Goal: Task Accomplishment & Management: Manage account settings

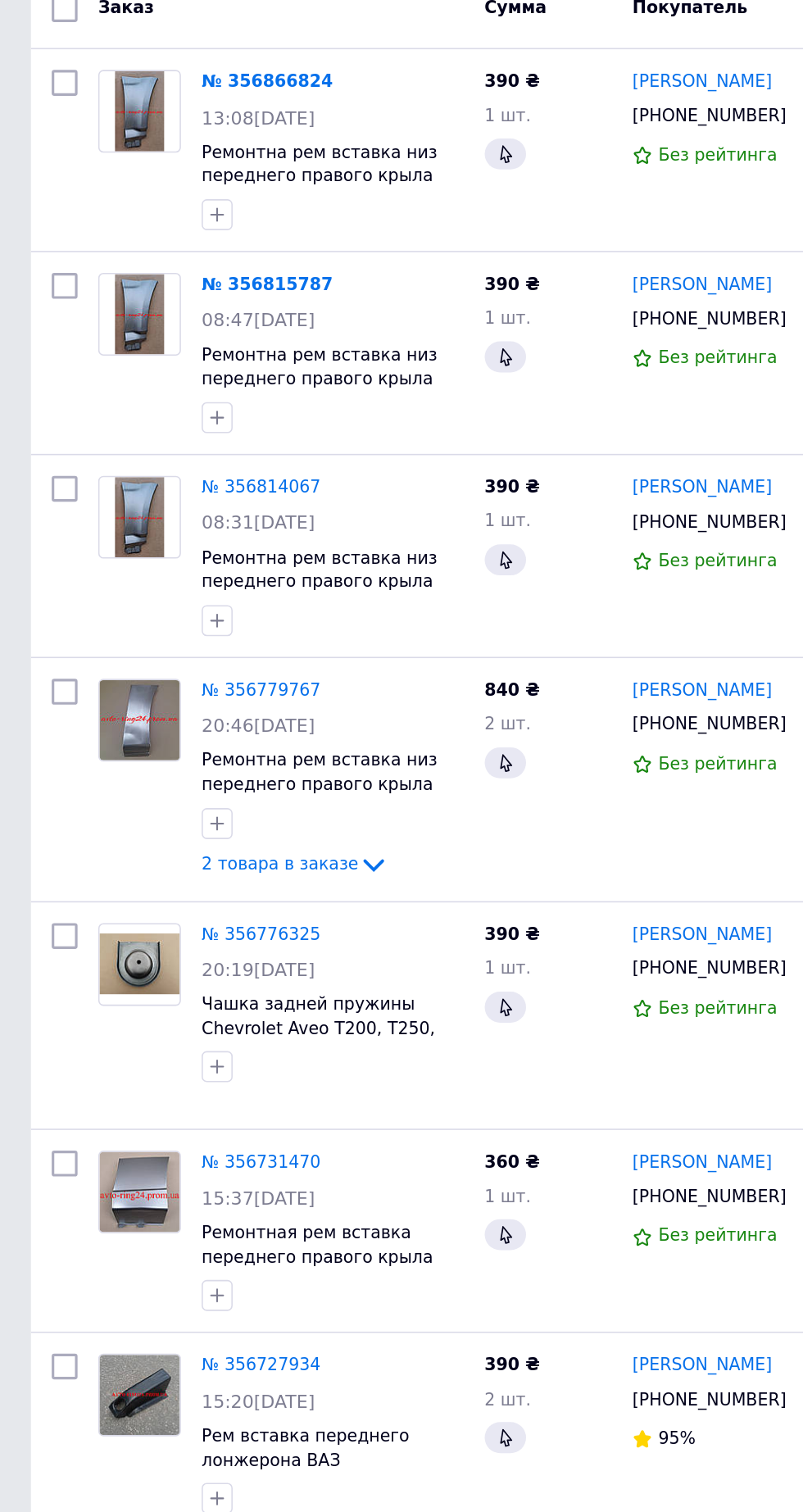
click at [453, 864] on link "[PERSON_NAME]" at bounding box center [445, 870] width 89 height 15
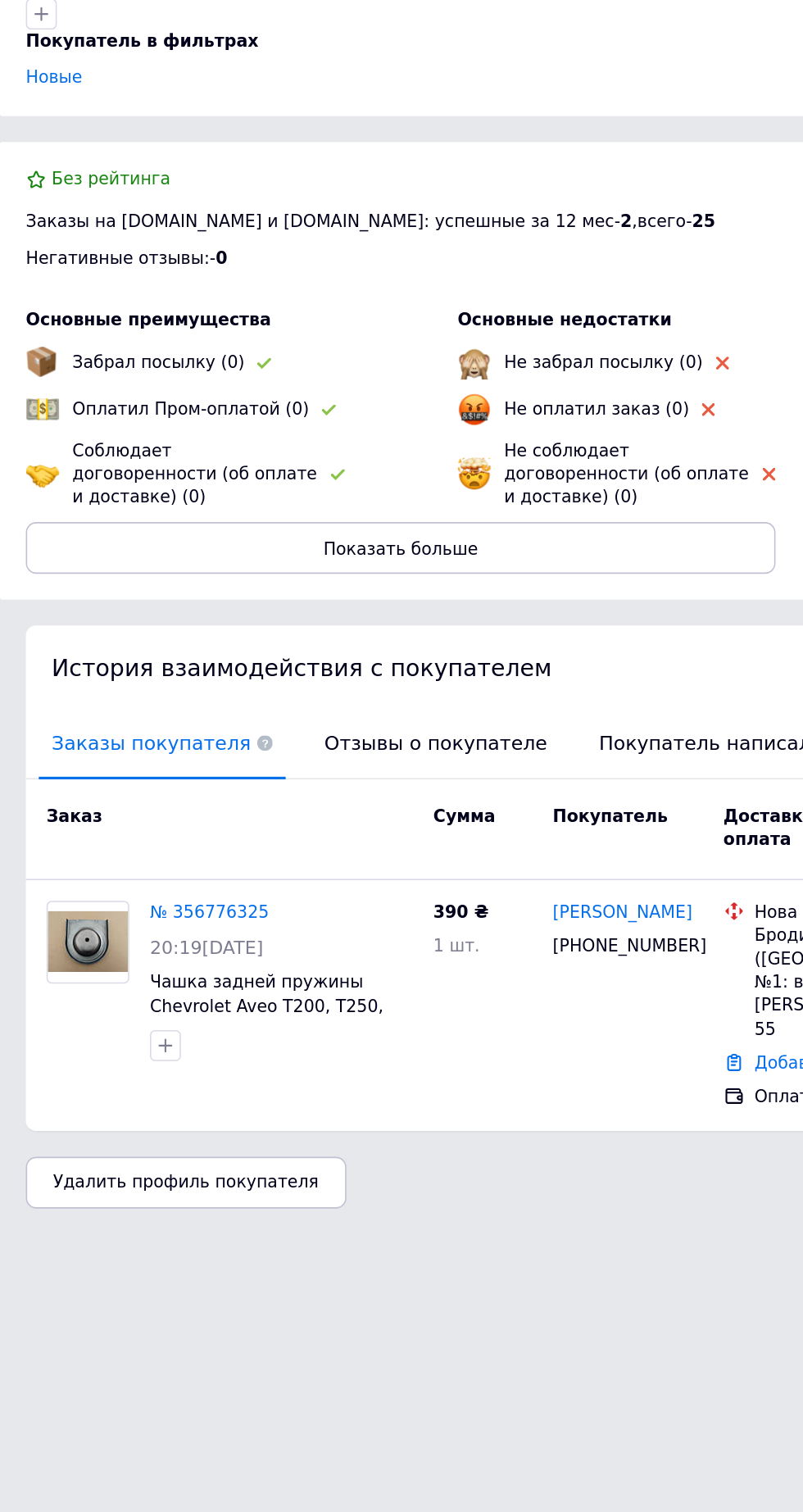
click at [281, 734] on span "Отзывы о покупателе" at bounding box center [276, 748] width 157 height 42
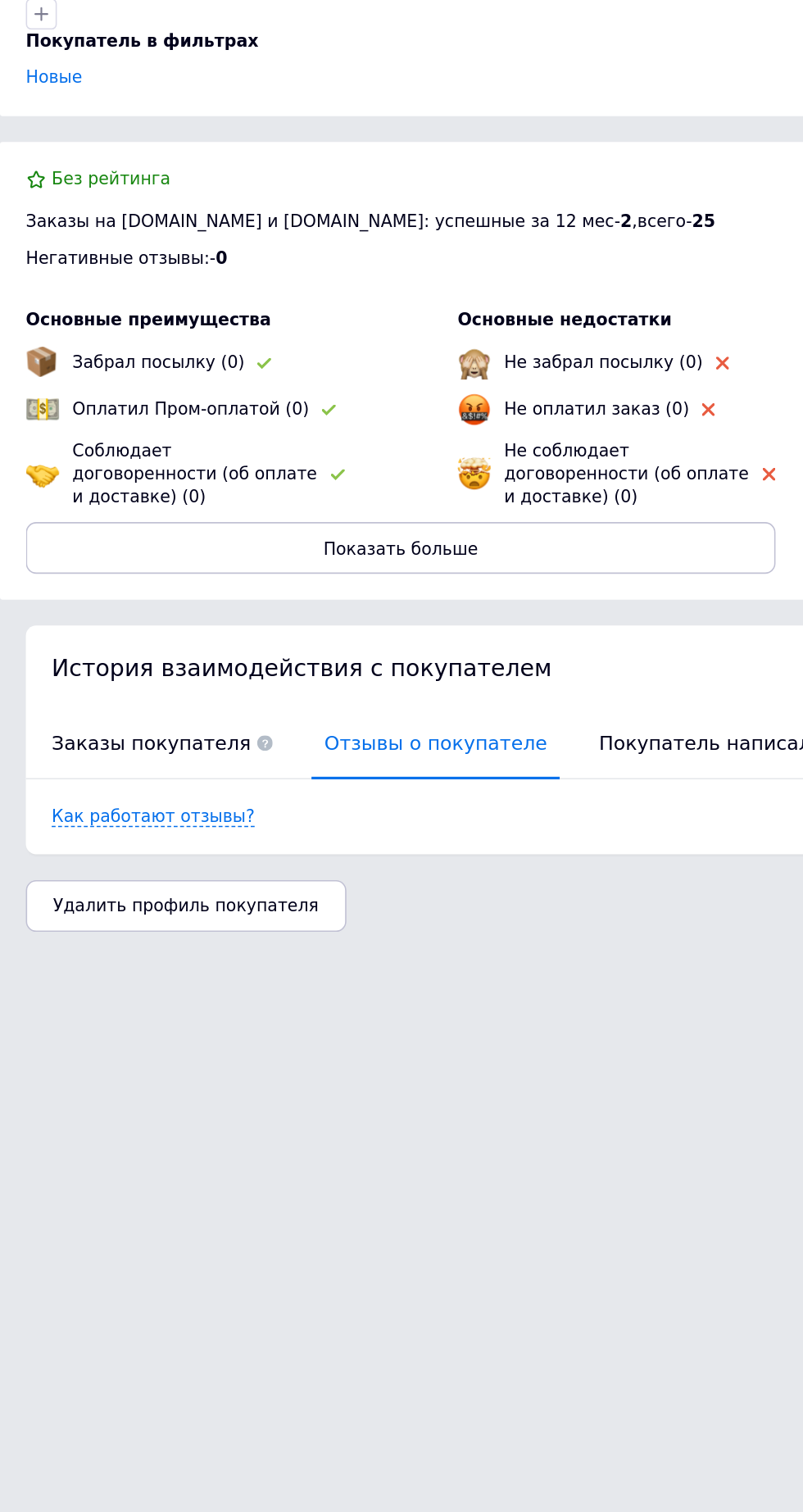
click at [119, 732] on span "Заказы покупателя" at bounding box center [102, 748] width 156 height 42
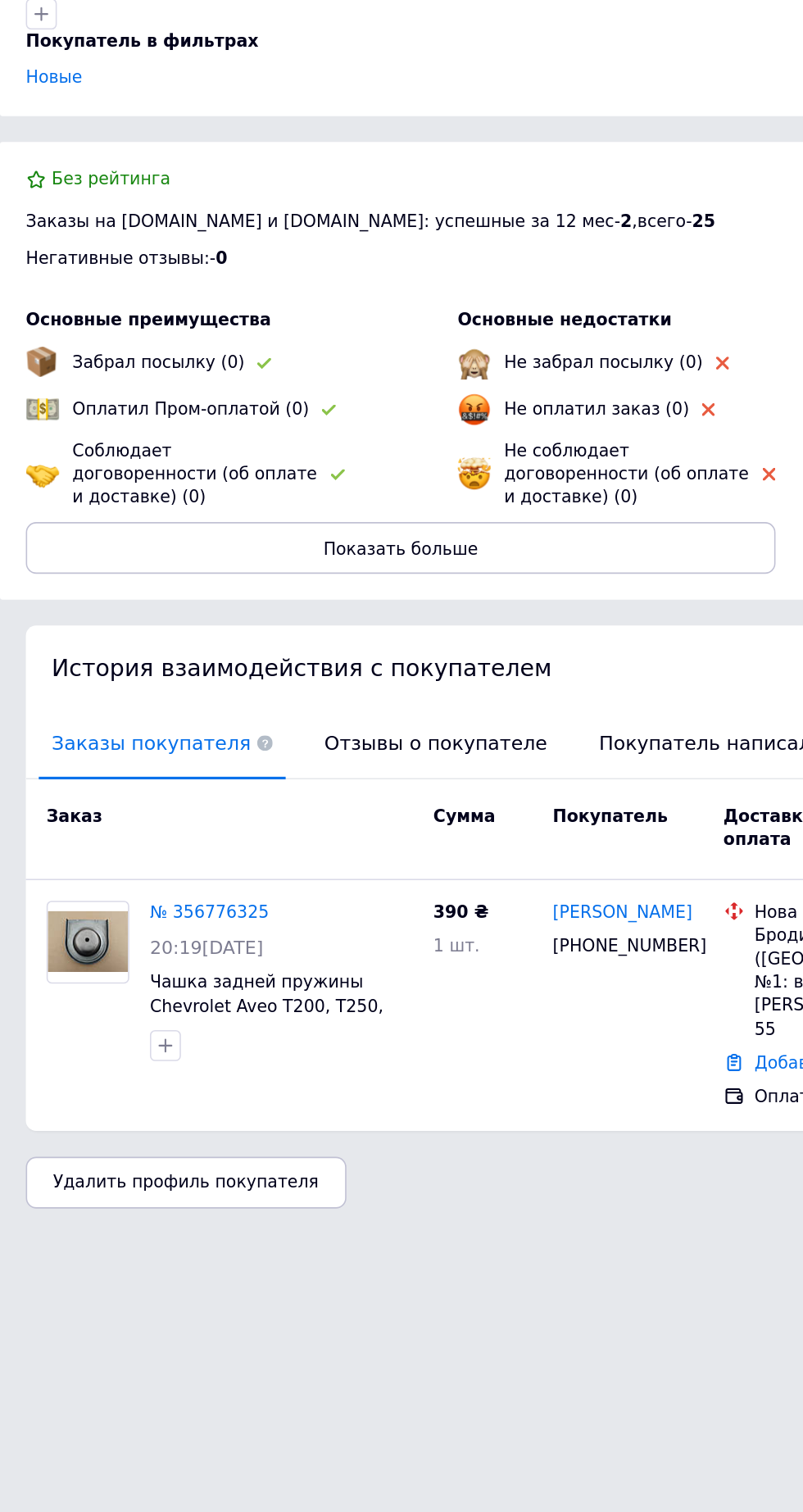
click at [289, 733] on span "Отзывы о покупателе" at bounding box center [276, 748] width 157 height 42
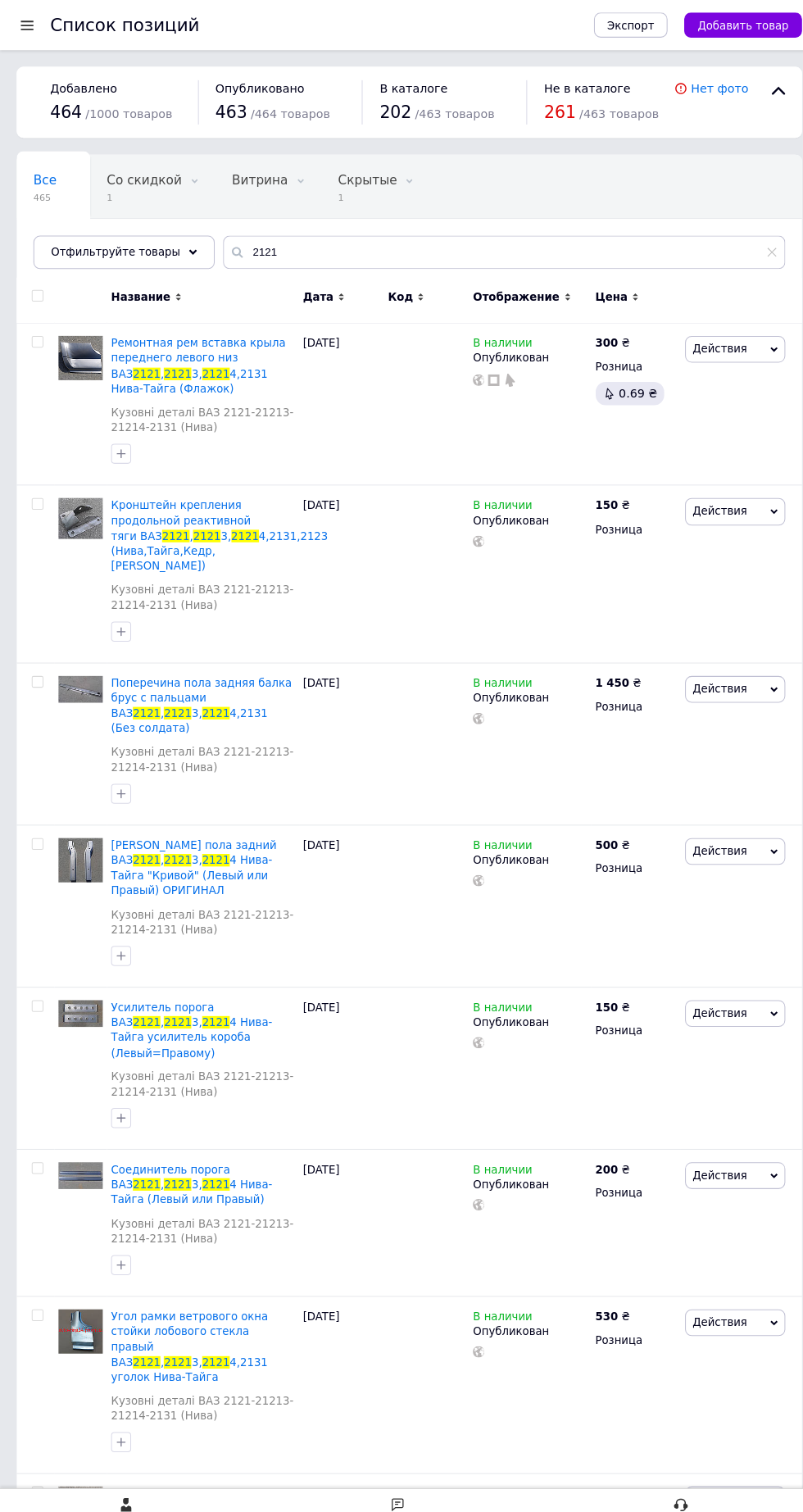
click at [32, 24] on div at bounding box center [26, 24] width 20 height 15
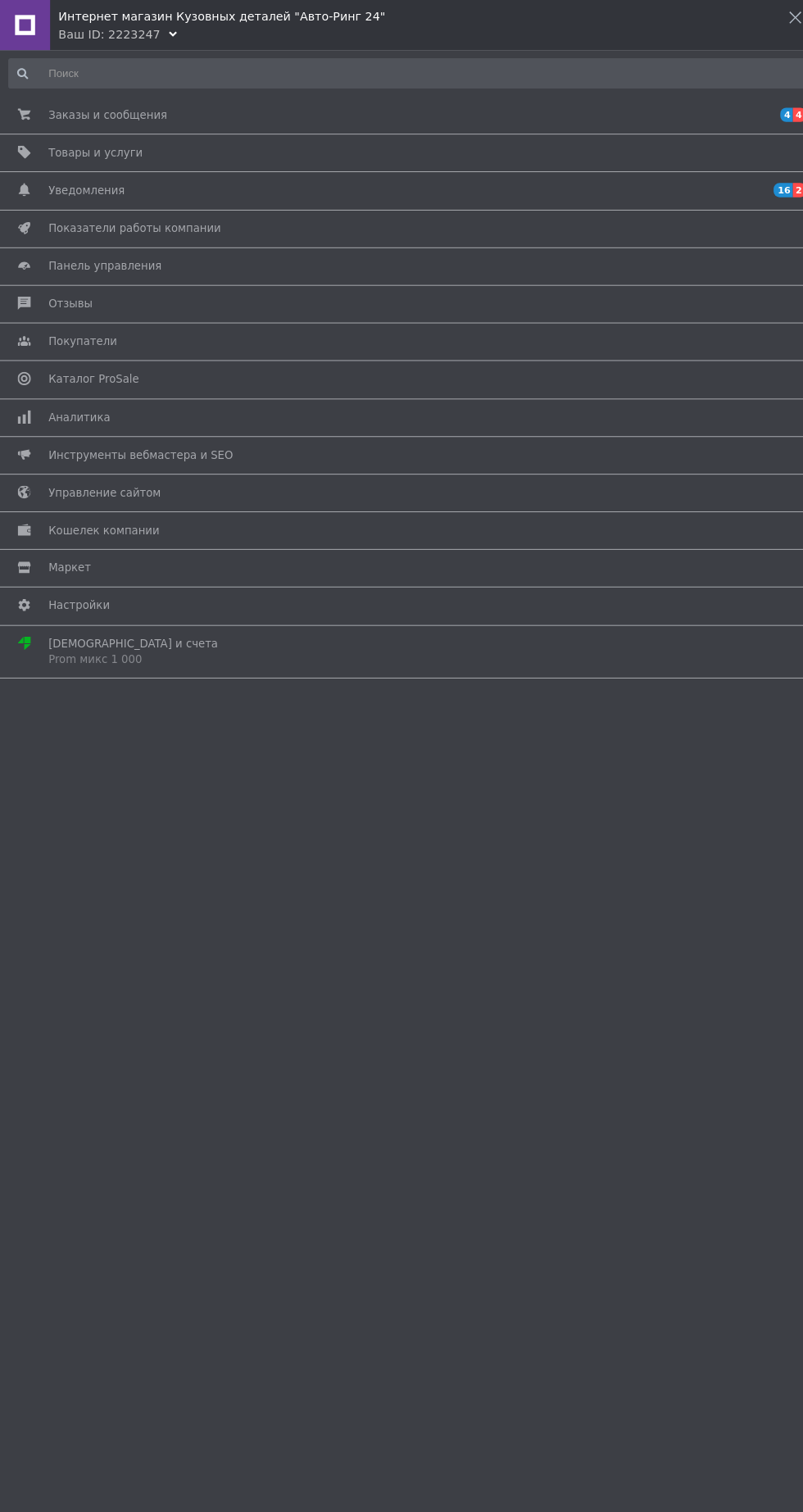
click at [69, 113] on span "Заказы и сообщения" at bounding box center [106, 113] width 116 height 15
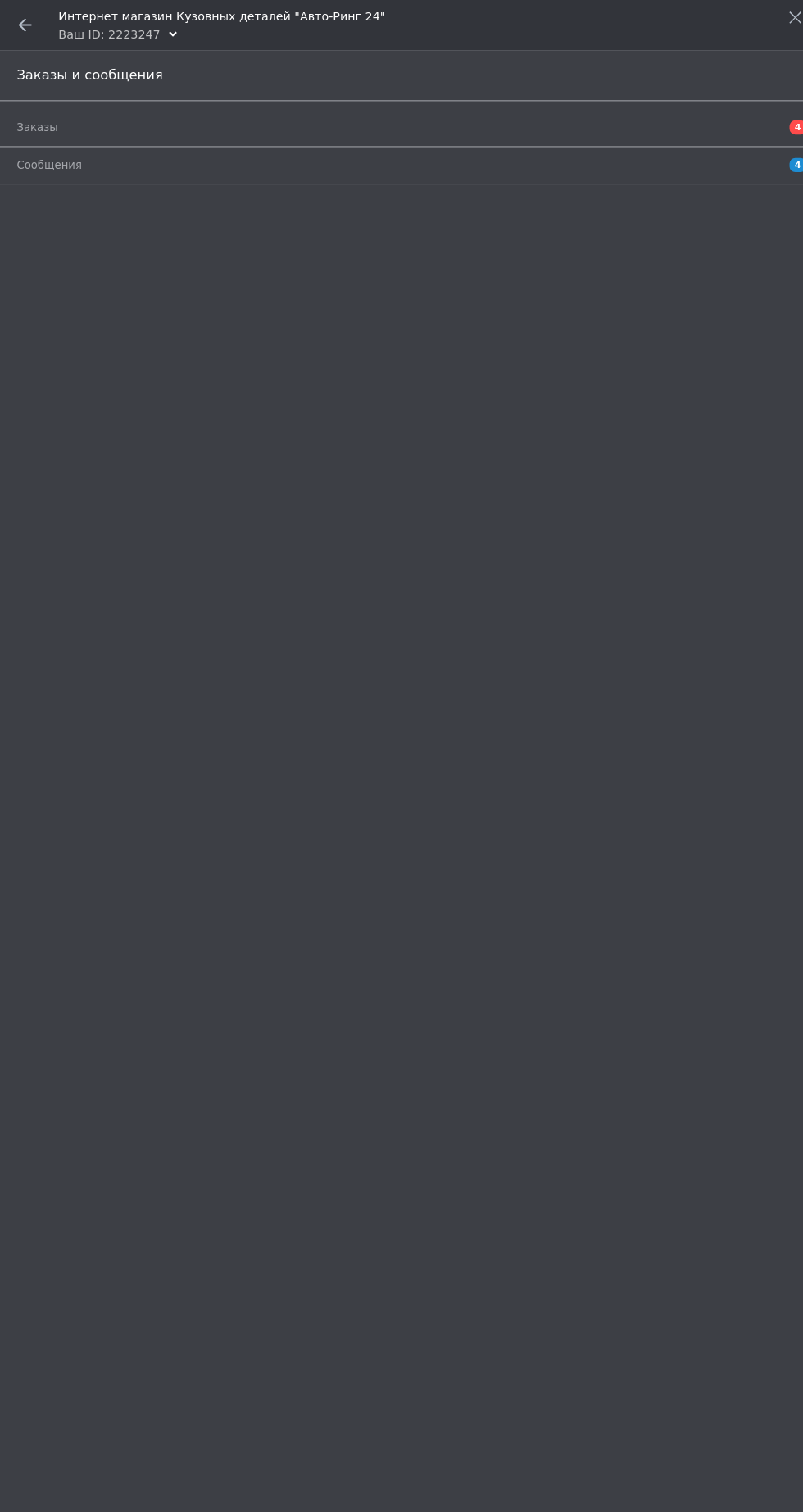
click at [65, 125] on span "Заказы" at bounding box center [382, 125] width 733 height 15
